Goal: Navigation & Orientation: Find specific page/section

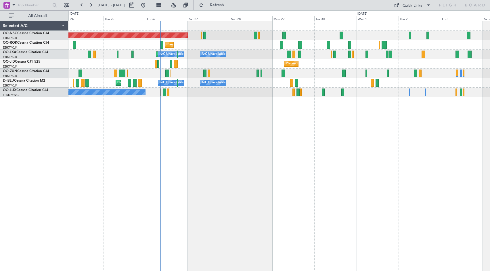
click at [258, 121] on div "Planned Maint [GEOGRAPHIC_DATA] ([GEOGRAPHIC_DATA]) Planned Maint [GEOGRAPHIC_D…" at bounding box center [278, 146] width 421 height 250
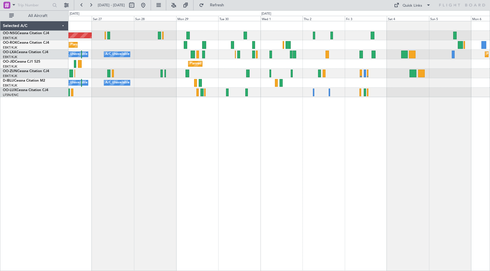
click at [386, 48] on div "Planned Maint Kortrijk-[GEOGRAPHIC_DATA]" at bounding box center [278, 44] width 421 height 9
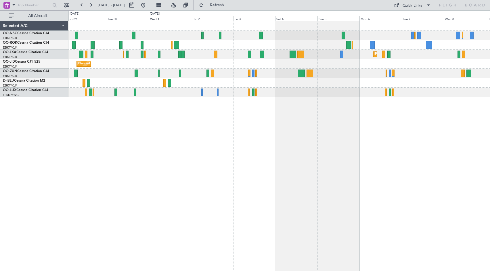
click at [325, 64] on div "Planned Maint [GEOGRAPHIC_DATA] ([GEOGRAPHIC_DATA]) Planned Maint [GEOGRAPHIC_D…" at bounding box center [278, 59] width 421 height 76
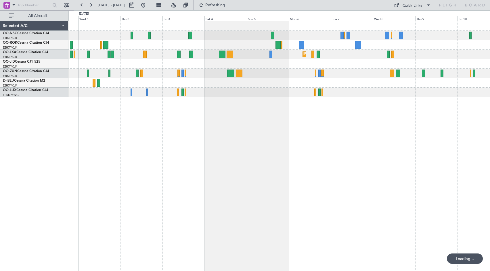
click at [340, 66] on div "Planned Maint Kortrijk-[GEOGRAPHIC_DATA]" at bounding box center [278, 63] width 421 height 9
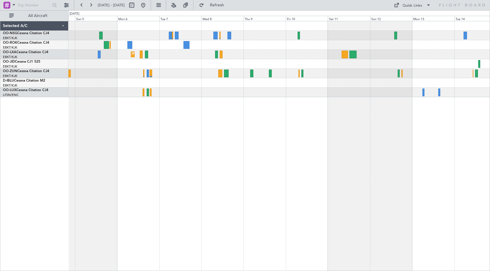
click at [248, 64] on div at bounding box center [278, 63] width 421 height 9
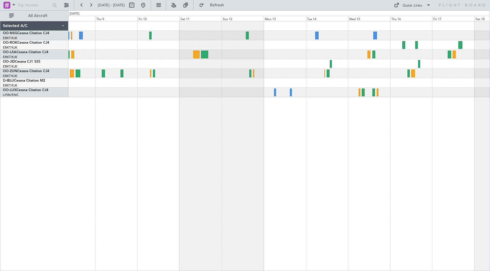
click at [246, 59] on div "Planned Maint Kortrijk-[GEOGRAPHIC_DATA]" at bounding box center [278, 59] width 421 height 76
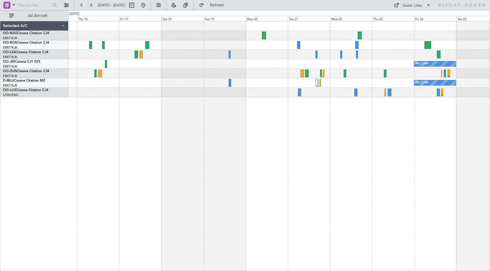
click at [129, 97] on div "No Crew No Crew" at bounding box center [278, 59] width 421 height 76
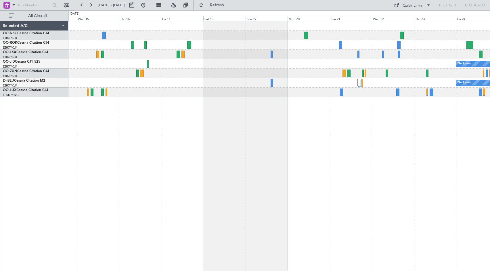
click at [454, 99] on div "No Crew No Crew" at bounding box center [278, 146] width 421 height 250
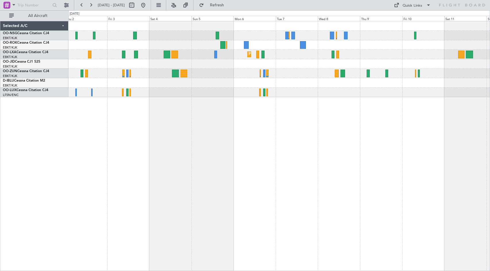
click at [435, 119] on div "Planned Maint Kortrijk-[GEOGRAPHIC_DATA] Planned Maint [GEOGRAPHIC_DATA]-[GEOGR…" at bounding box center [278, 146] width 421 height 250
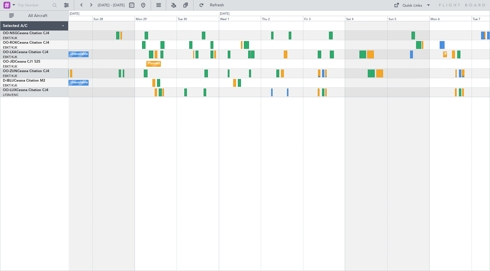
click at [463, 126] on div "Planned Maint [GEOGRAPHIC_DATA] ([GEOGRAPHIC_DATA]) Planned Maint [GEOGRAPHIC_D…" at bounding box center [278, 146] width 421 height 250
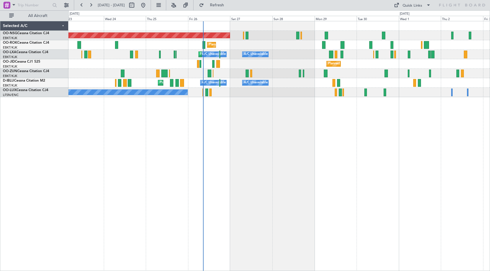
click at [439, 134] on div "Planned Maint [GEOGRAPHIC_DATA] ([GEOGRAPHIC_DATA]) Planned Maint [GEOGRAPHIC_D…" at bounding box center [278, 146] width 421 height 250
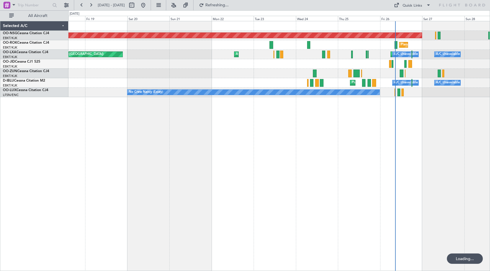
click at [322, 143] on div "Planned Maint [GEOGRAPHIC_DATA] ([GEOGRAPHIC_DATA]) Planned Maint [GEOGRAPHIC_D…" at bounding box center [278, 146] width 421 height 250
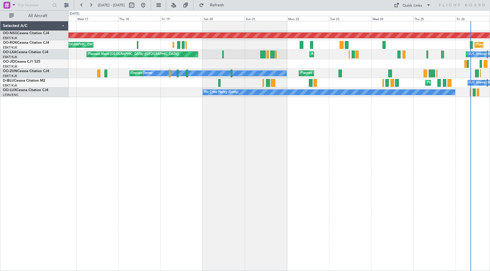
click at [371, 143] on div "Planned Maint [GEOGRAPHIC_DATA] ([GEOGRAPHIC_DATA]) Planned Maint [GEOGRAPHIC_D…" at bounding box center [278, 146] width 421 height 250
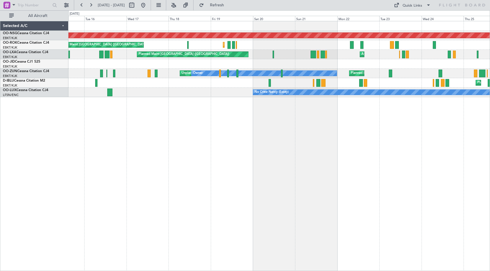
click at [248, 83] on div "Planned Maint Nice ([GEOGRAPHIC_DATA]) A/C Unavailable [GEOGRAPHIC_DATA] ([GEOG…" at bounding box center [278, 82] width 421 height 9
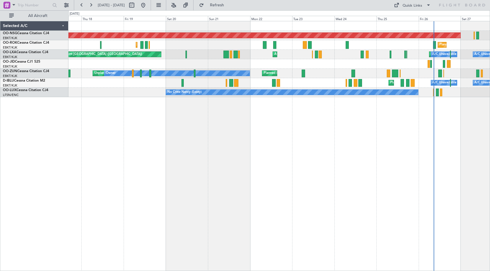
click at [370, 89] on div "Planned Maint [GEOGRAPHIC_DATA] ([GEOGRAPHIC_DATA]) Planned Maint [GEOGRAPHIC_D…" at bounding box center [278, 59] width 421 height 76
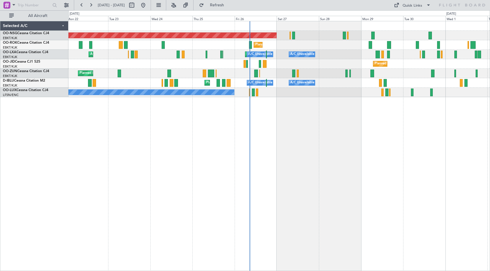
click at [262, 126] on div "Planned Maint [GEOGRAPHIC_DATA] ([GEOGRAPHIC_DATA]) Planned Maint [GEOGRAPHIC_D…" at bounding box center [278, 146] width 421 height 250
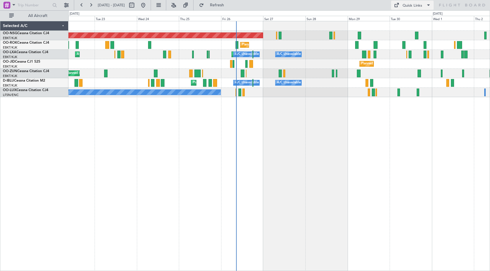
click at [416, 6] on div "Quick Links" at bounding box center [412, 6] width 20 height 6
click at [415, 31] on button "Crew Board" at bounding box center [413, 33] width 43 height 14
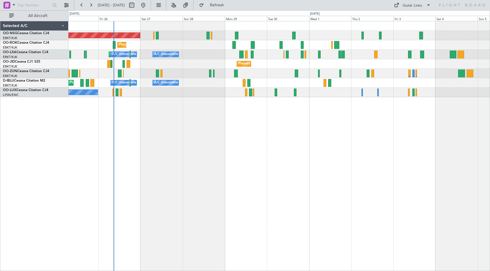
click at [324, 63] on div "Planned Maint Kortrijk-[GEOGRAPHIC_DATA]" at bounding box center [278, 63] width 421 height 9
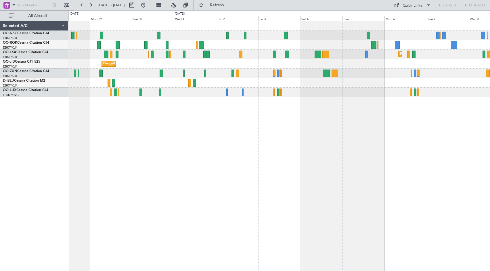
click at [336, 67] on div "Planned Maint Kortrijk-[GEOGRAPHIC_DATA]" at bounding box center [278, 63] width 421 height 9
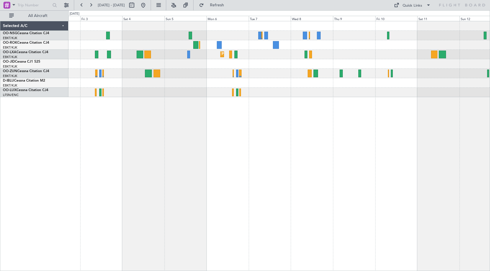
click at [269, 67] on div at bounding box center [278, 63] width 421 height 9
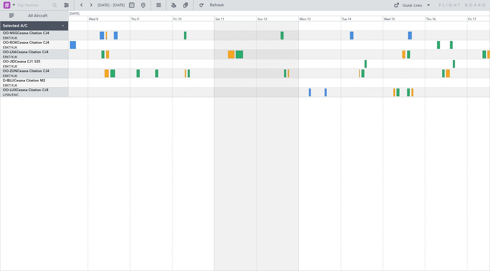
click at [230, 35] on div "Planned Maint Kortrijk-[GEOGRAPHIC_DATA] Selected A/C OO-NSG Cessna Citation CJ…" at bounding box center [245, 140] width 490 height 261
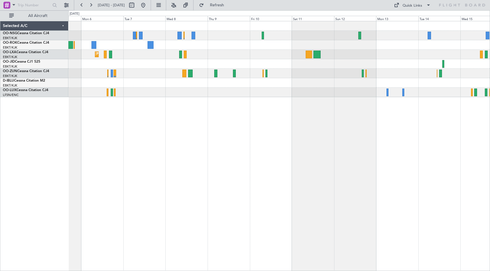
click at [377, 60] on div at bounding box center [278, 63] width 421 height 9
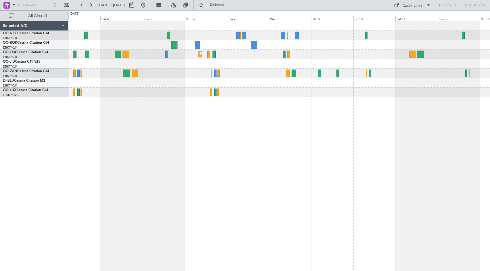
click at [299, 126] on div "Planned Maint Kortrijk-[GEOGRAPHIC_DATA]" at bounding box center [278, 146] width 421 height 250
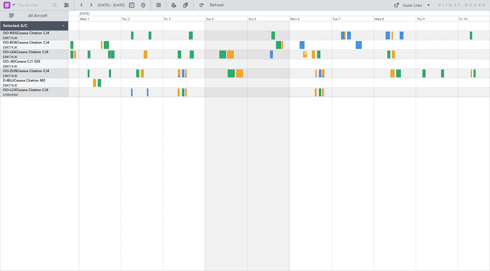
click at [364, 86] on div "Planned Maint Kortrijk-[GEOGRAPHIC_DATA] Planned Maint [GEOGRAPHIC_DATA]-[GEOGR…" at bounding box center [278, 59] width 421 height 76
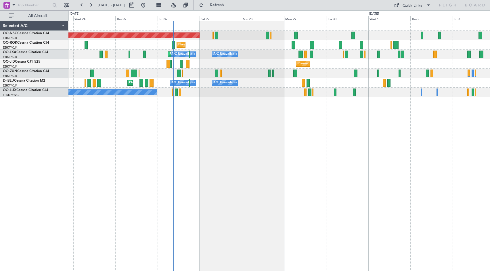
click at [435, 127] on div "Planned Maint [GEOGRAPHIC_DATA] ([GEOGRAPHIC_DATA]) Planned Maint [GEOGRAPHIC_D…" at bounding box center [278, 146] width 421 height 250
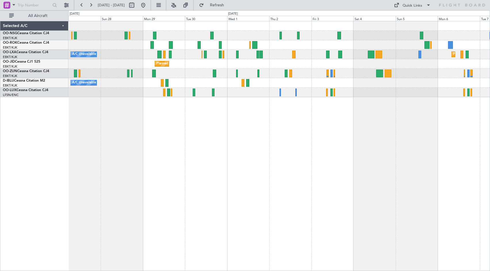
click at [315, 121] on div "Planned Maint [GEOGRAPHIC_DATA] ([GEOGRAPHIC_DATA]) Planned Maint [GEOGRAPHIC_D…" at bounding box center [278, 146] width 421 height 250
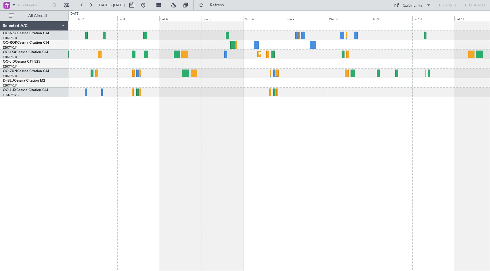
click at [264, 34] on div at bounding box center [278, 35] width 421 height 9
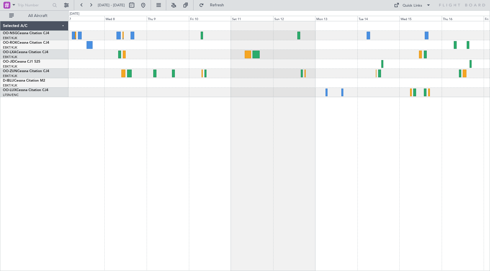
click at [259, 29] on div "Planned Maint Kortrijk-[GEOGRAPHIC_DATA]" at bounding box center [278, 59] width 421 height 76
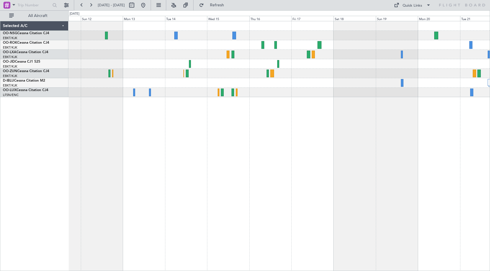
click at [166, 47] on div at bounding box center [278, 59] width 421 height 76
